Goal: Navigation & Orientation: Find specific page/section

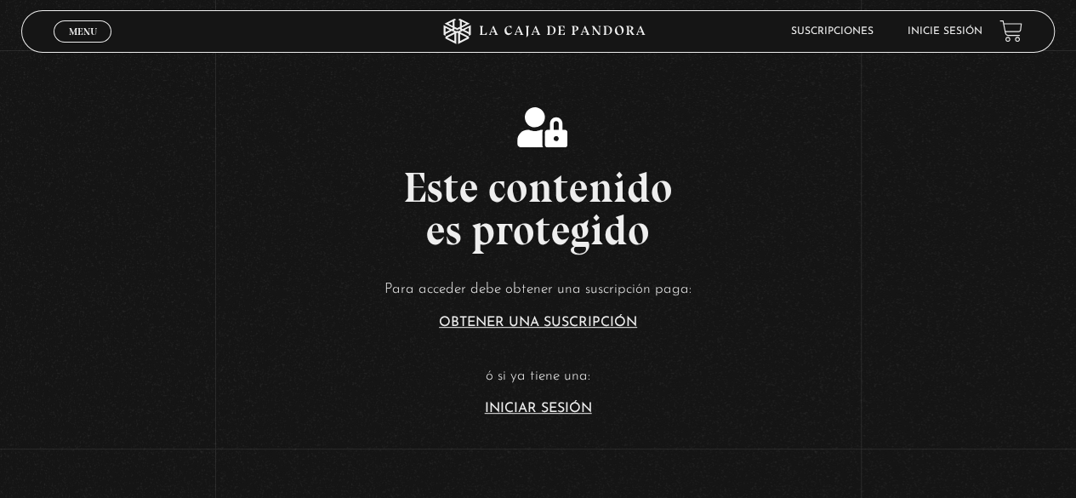
scroll to position [261, 0]
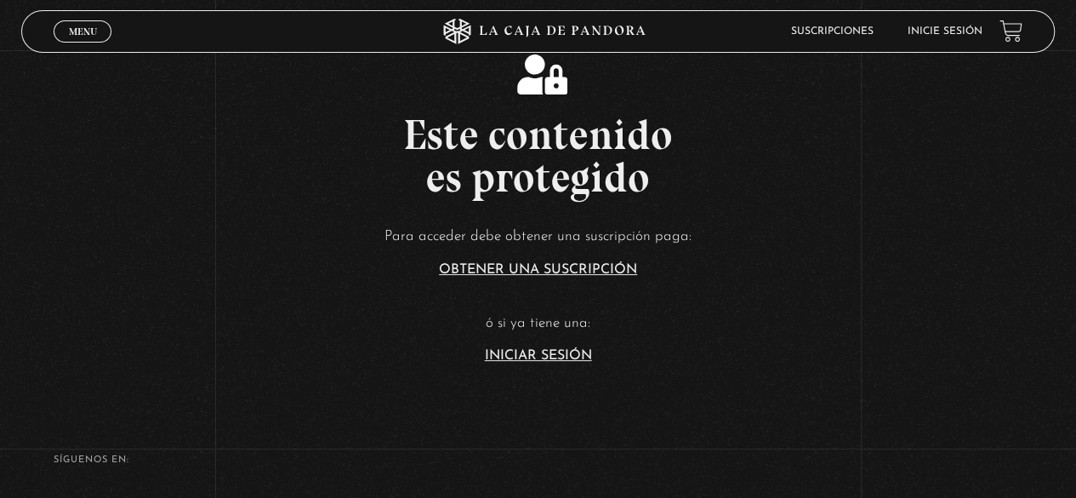
click at [568, 349] on link "Iniciar Sesión" at bounding box center [538, 356] width 107 height 14
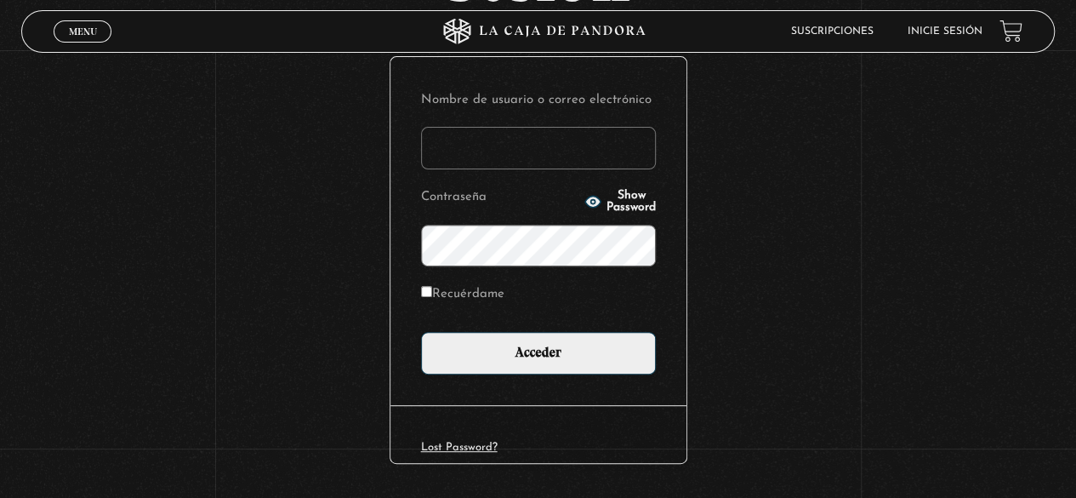
scroll to position [191, 0]
type input "sofiavargas915@gmail.com"
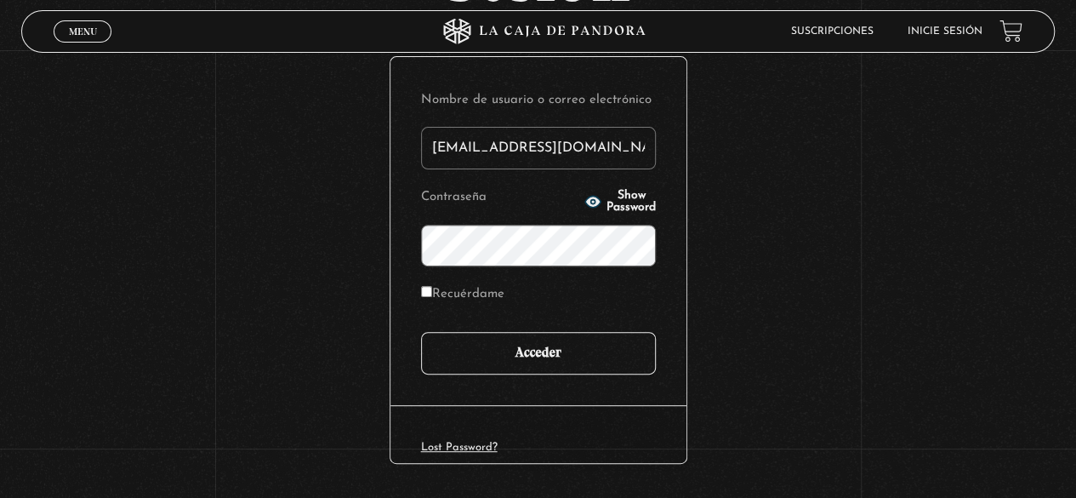
click at [616, 355] on input "Acceder" at bounding box center [538, 353] width 235 height 43
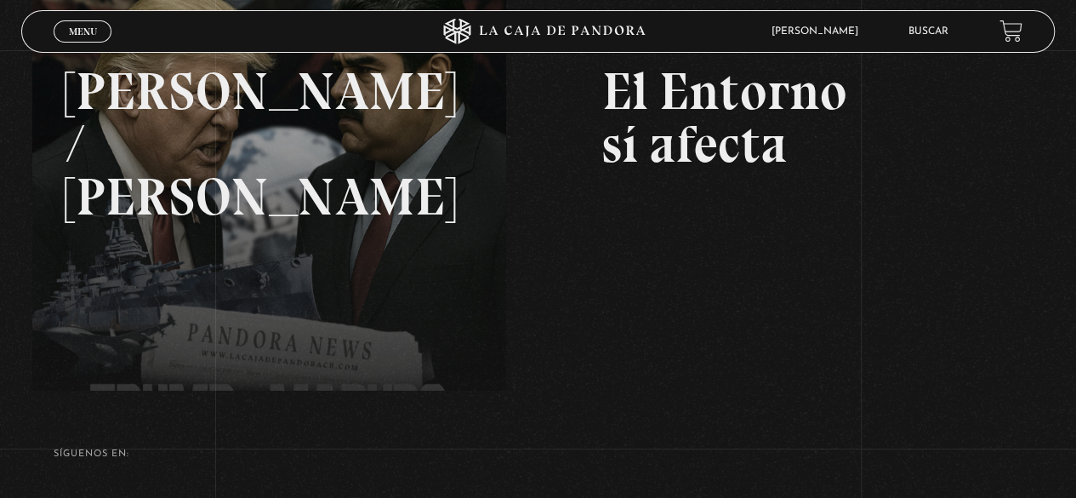
scroll to position [270, 0]
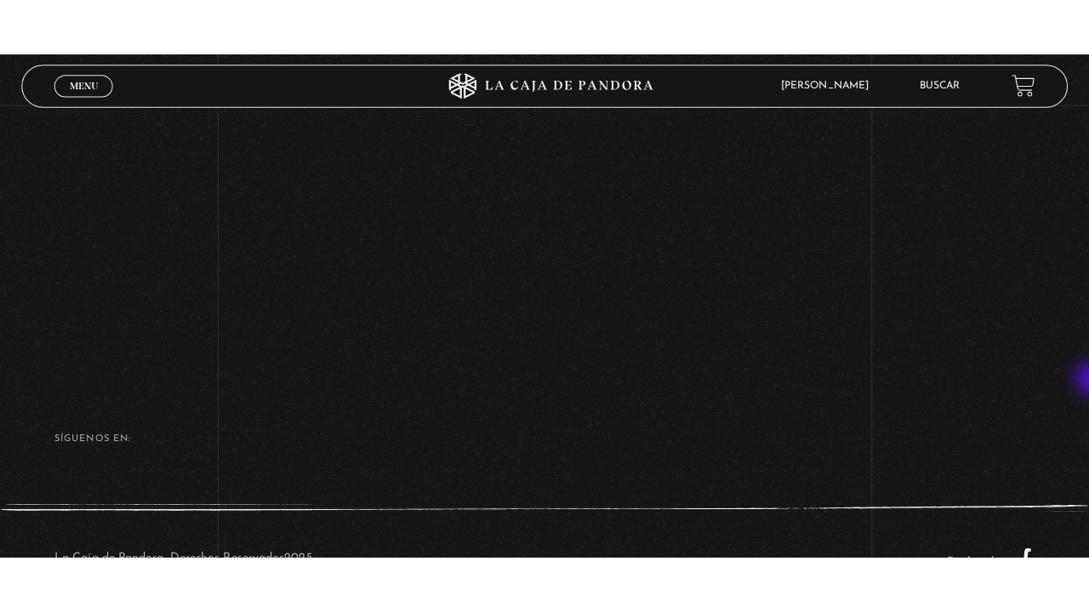
scroll to position [305, 0]
